Goal: Task Accomplishment & Management: Manage account settings

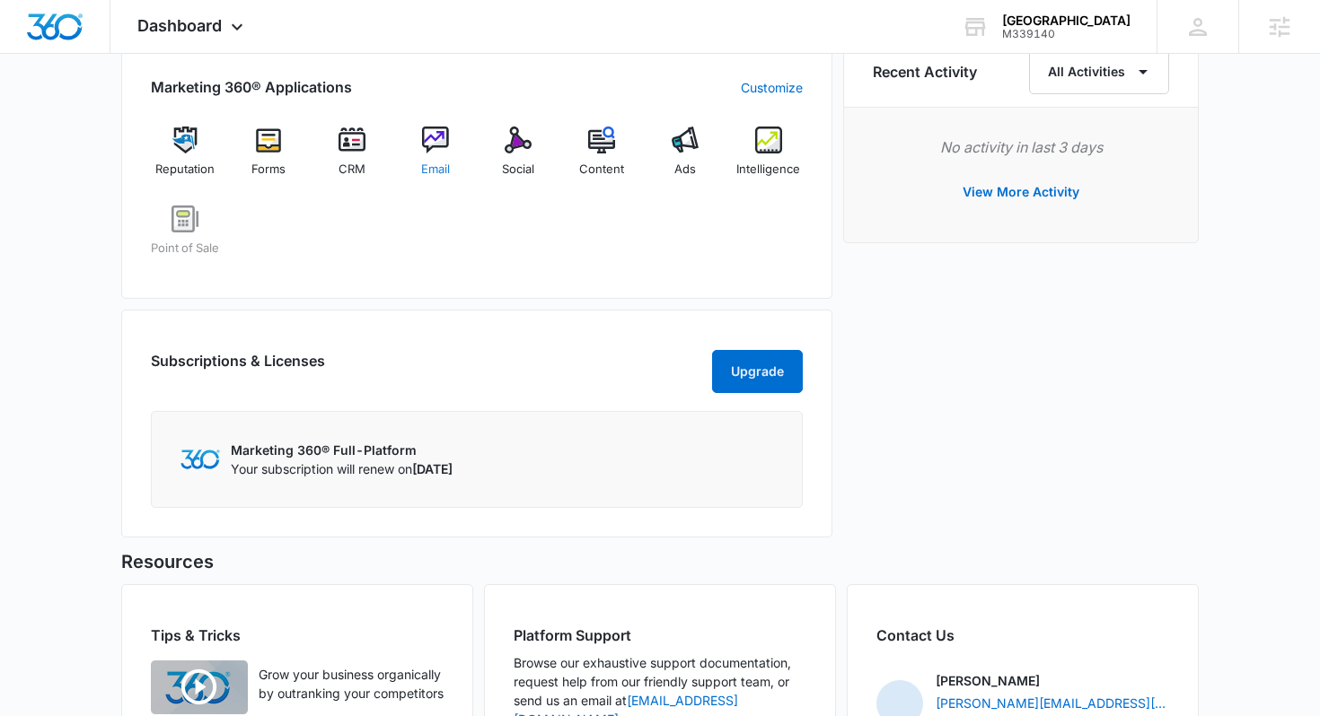
scroll to position [1132, 0]
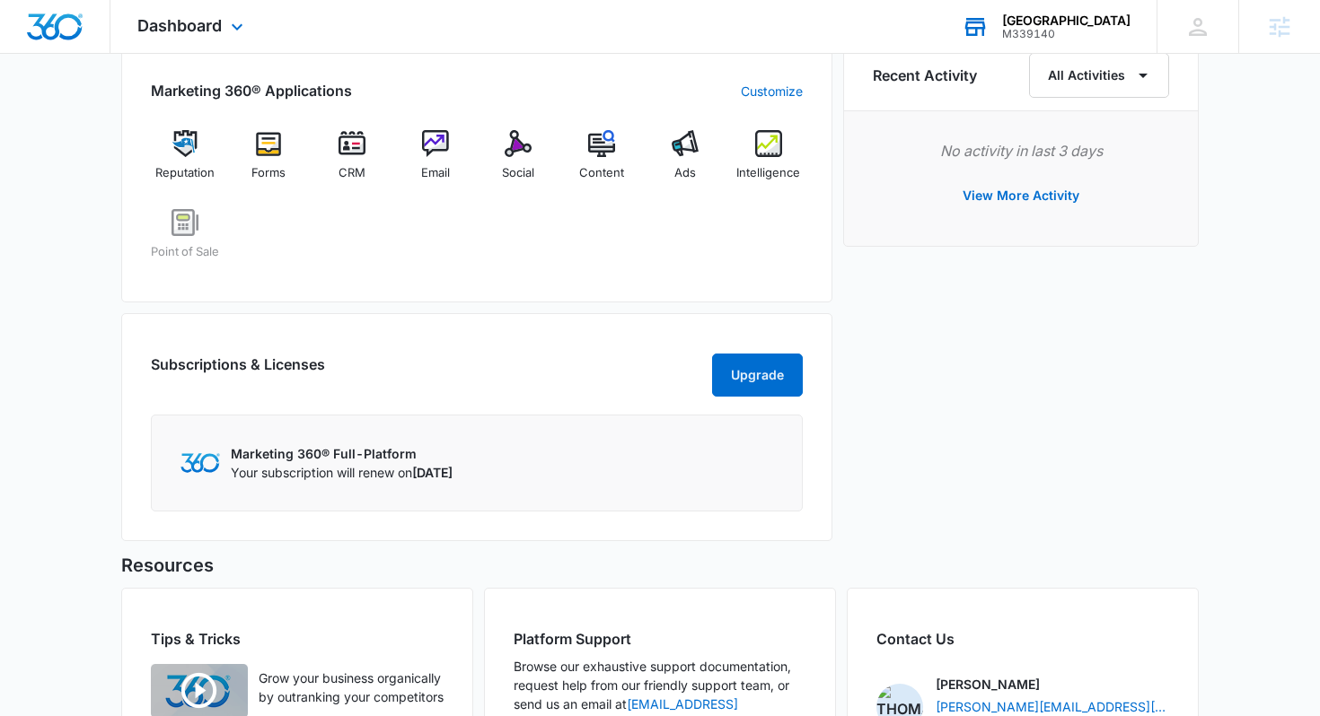
click at [1032, 48] on div "Realty Boulevard Reno M339140 Your Accounts View All" at bounding box center [1046, 26] width 222 height 53
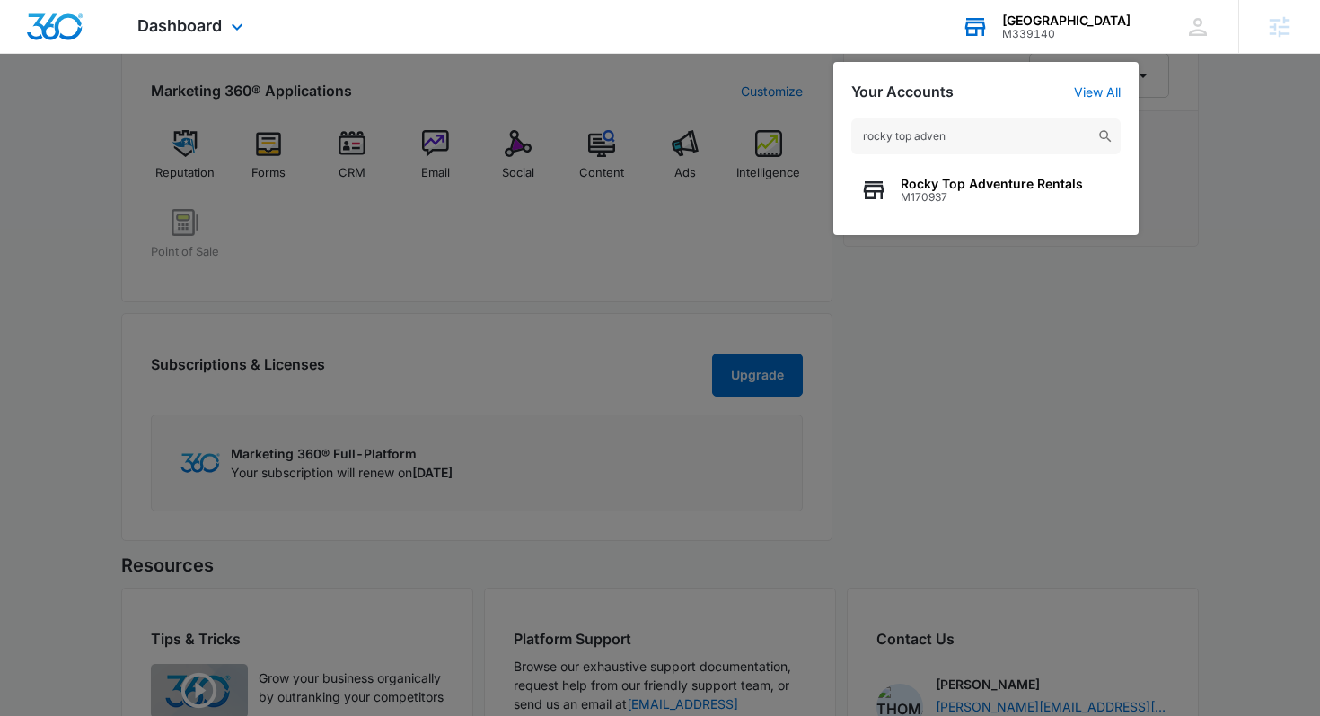
type input "rocky top adven"
click at [956, 198] on span "M170937" at bounding box center [992, 197] width 182 height 13
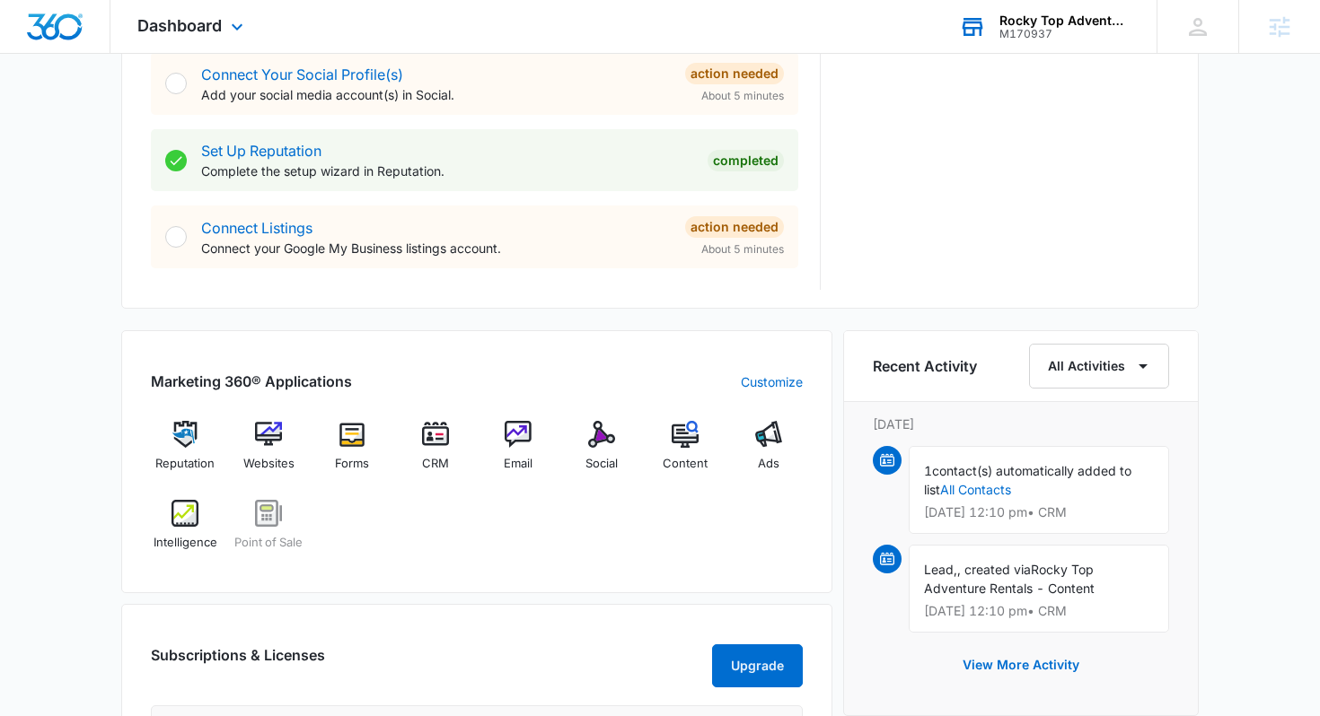
scroll to position [877, 0]
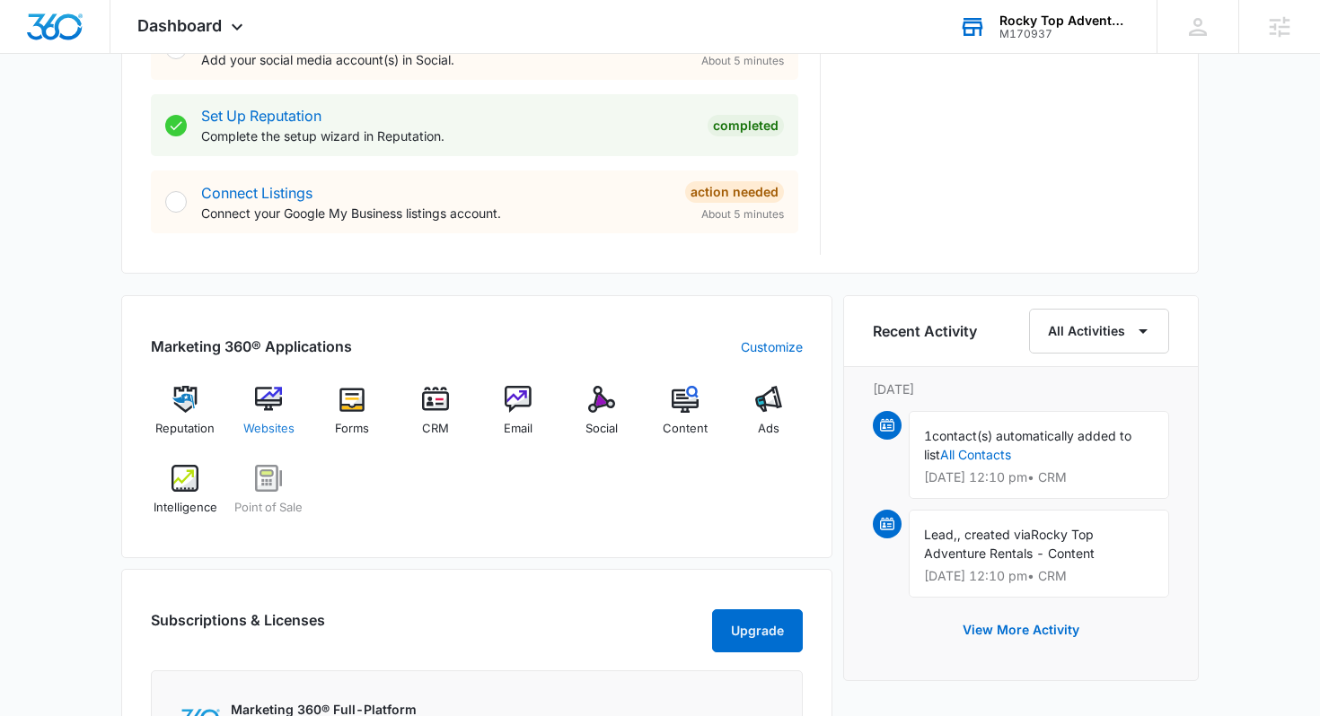
click at [261, 396] on img at bounding box center [268, 399] width 27 height 27
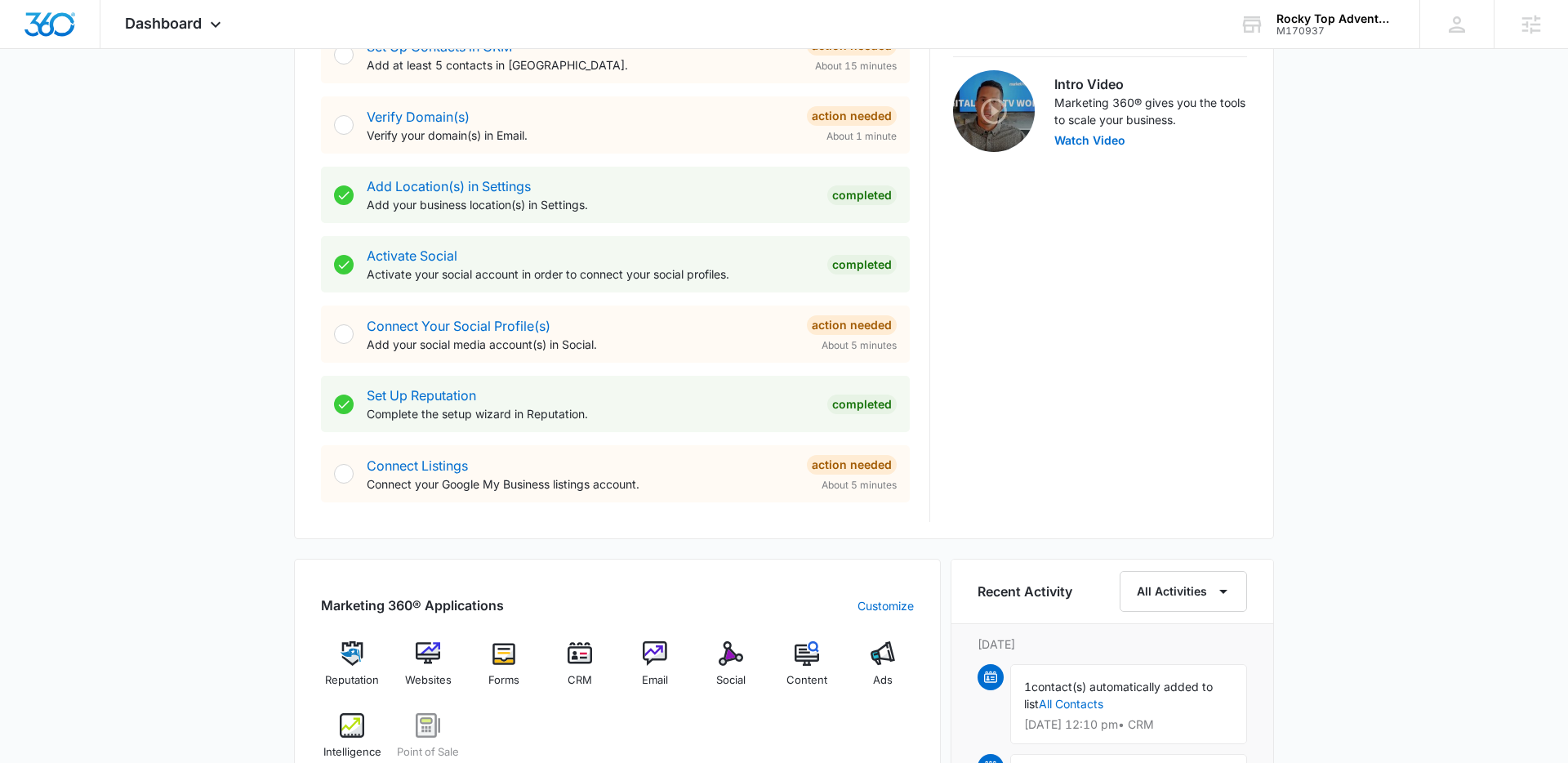
scroll to position [516, 0]
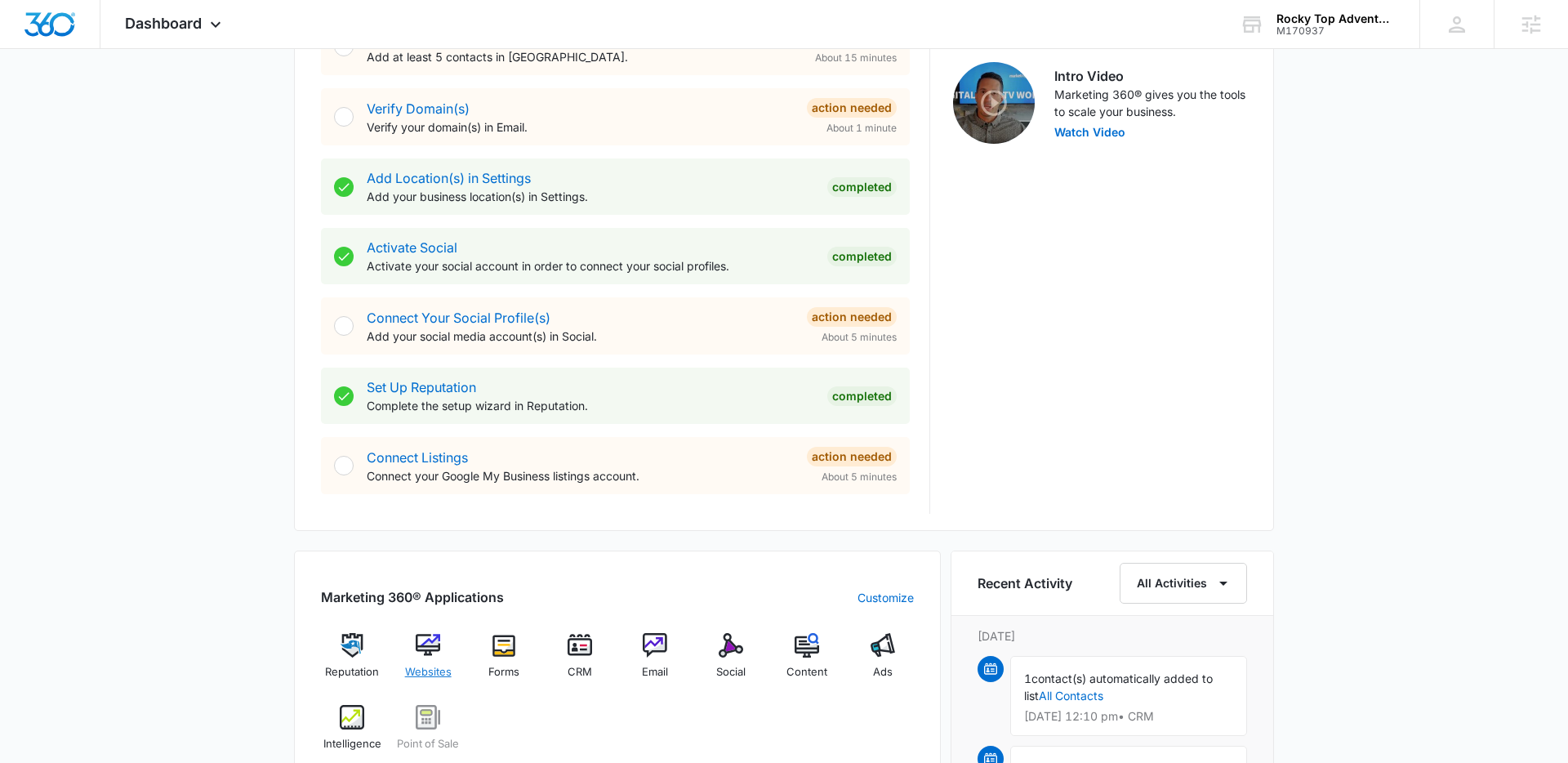
click at [434, 636] on img at bounding box center [427, 645] width 25 height 25
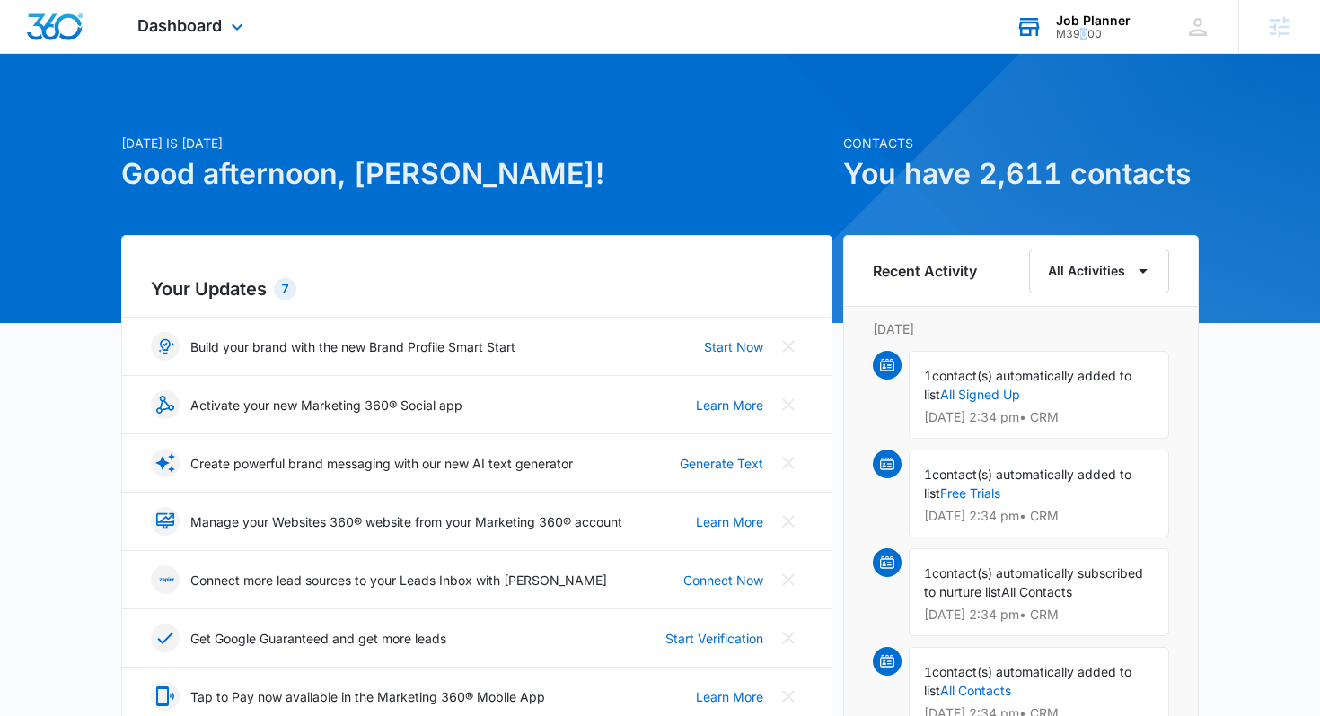
click at [1085, 33] on div "M39000" at bounding box center [1093, 34] width 75 height 13
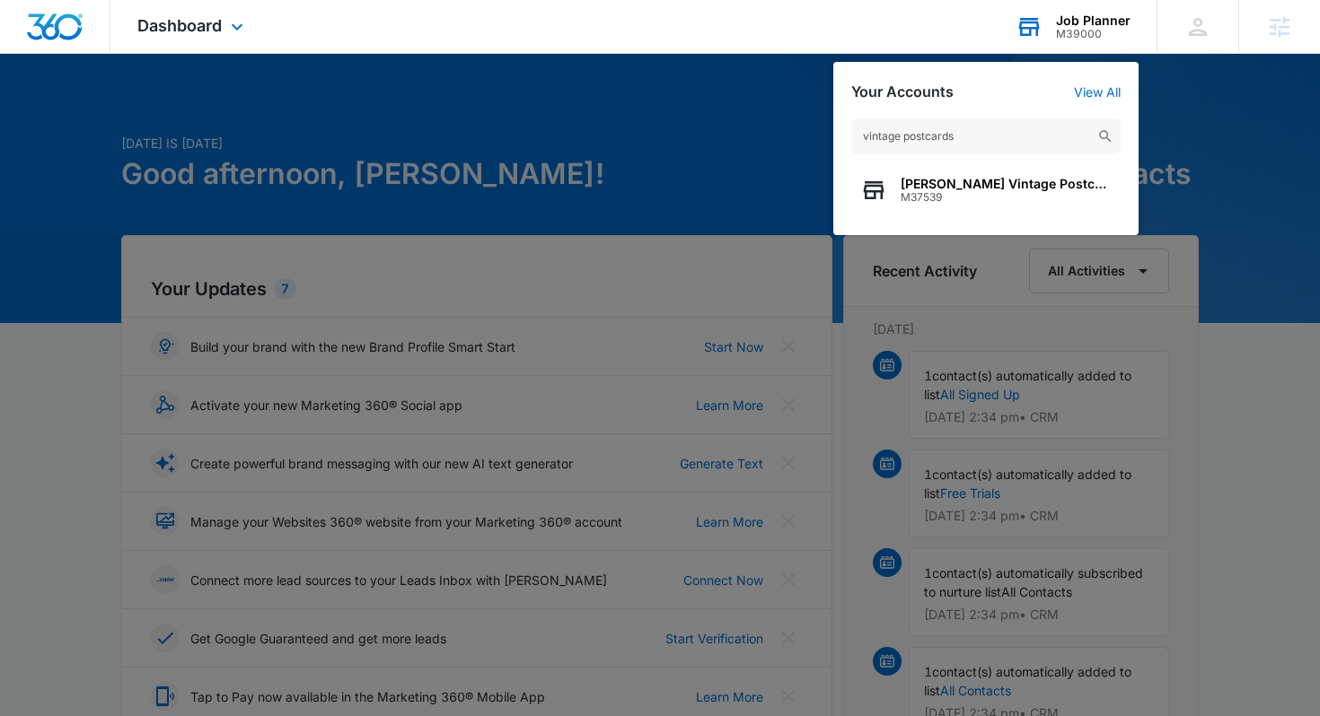
type input "vintage postcards"
click at [985, 193] on span "M37539" at bounding box center [1006, 197] width 211 height 13
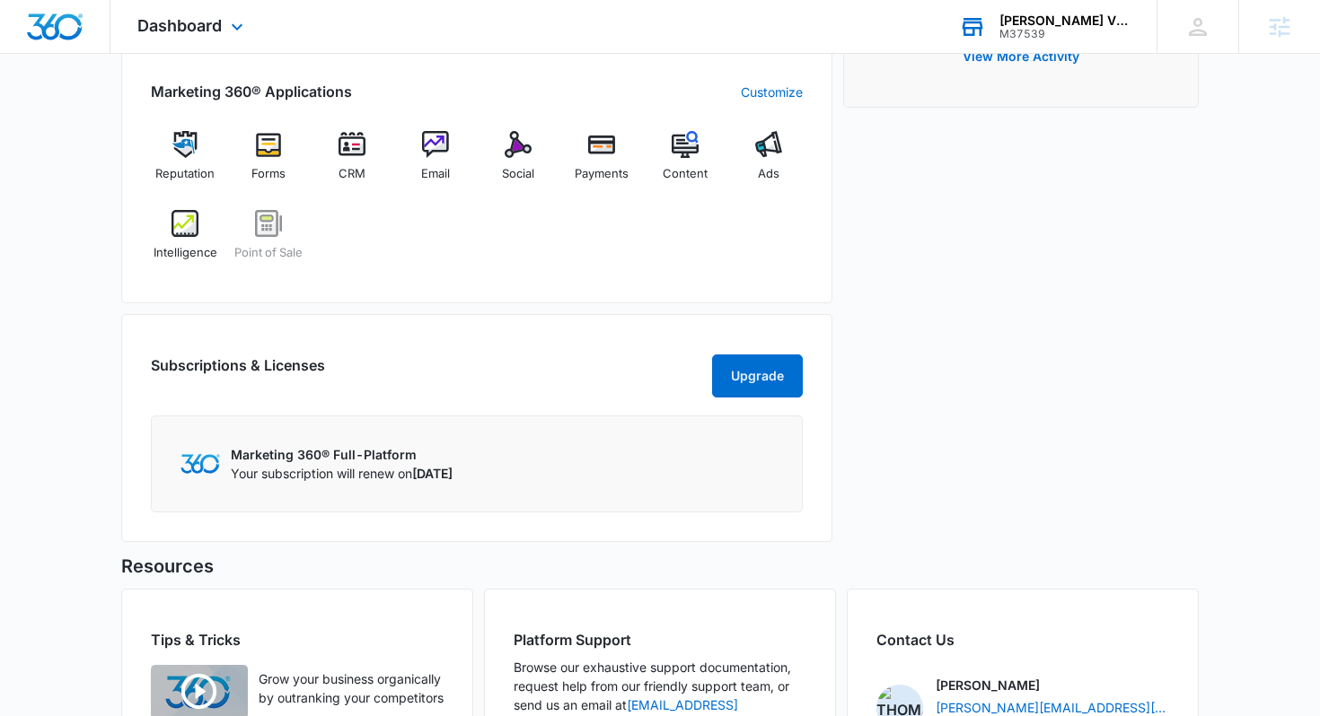
scroll to position [703, 0]
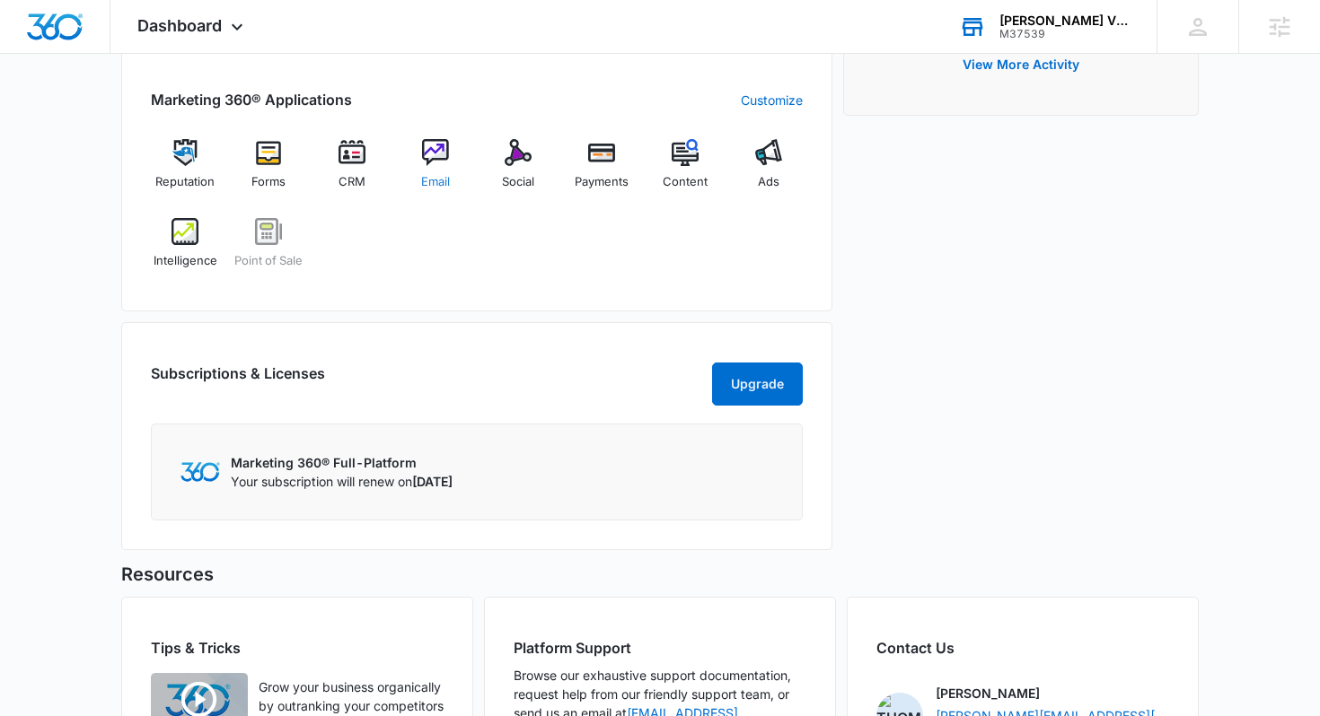
click at [444, 160] on img at bounding box center [435, 152] width 27 height 27
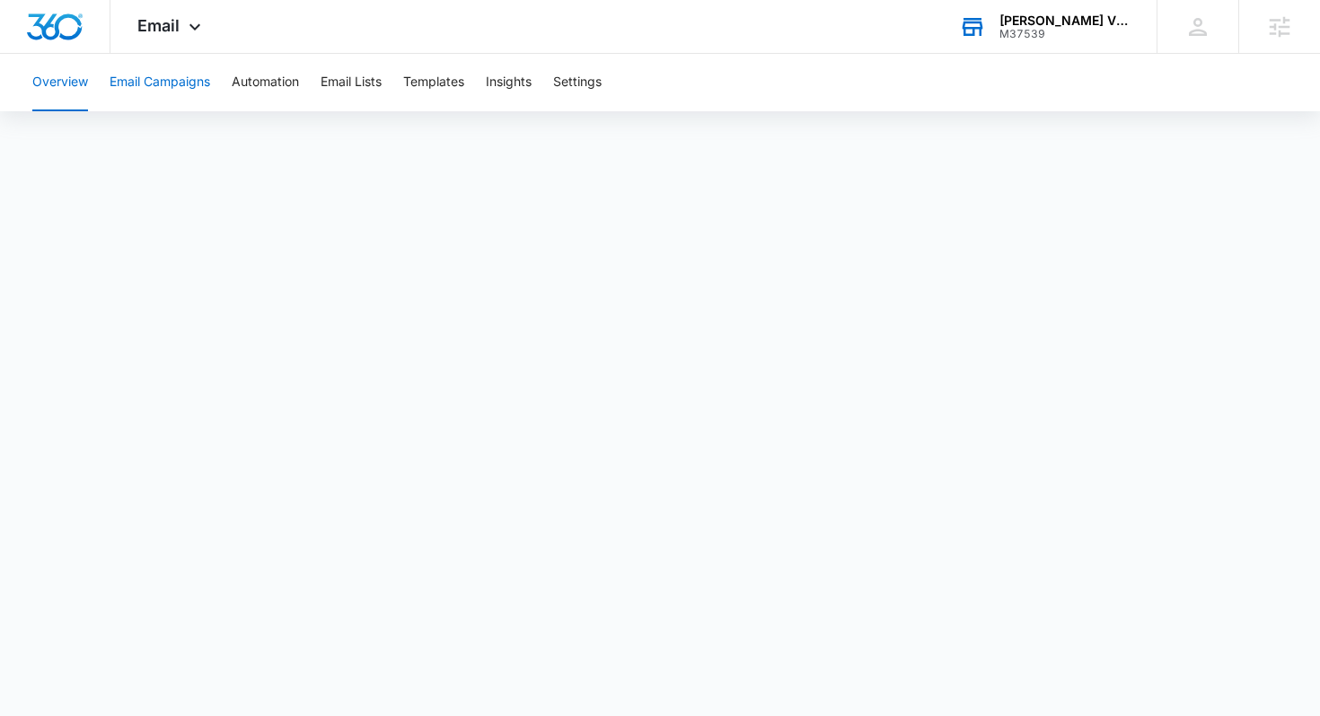
click at [176, 86] on button "Email Campaigns" at bounding box center [160, 82] width 101 height 57
